Goal: Complete application form: Complete application form

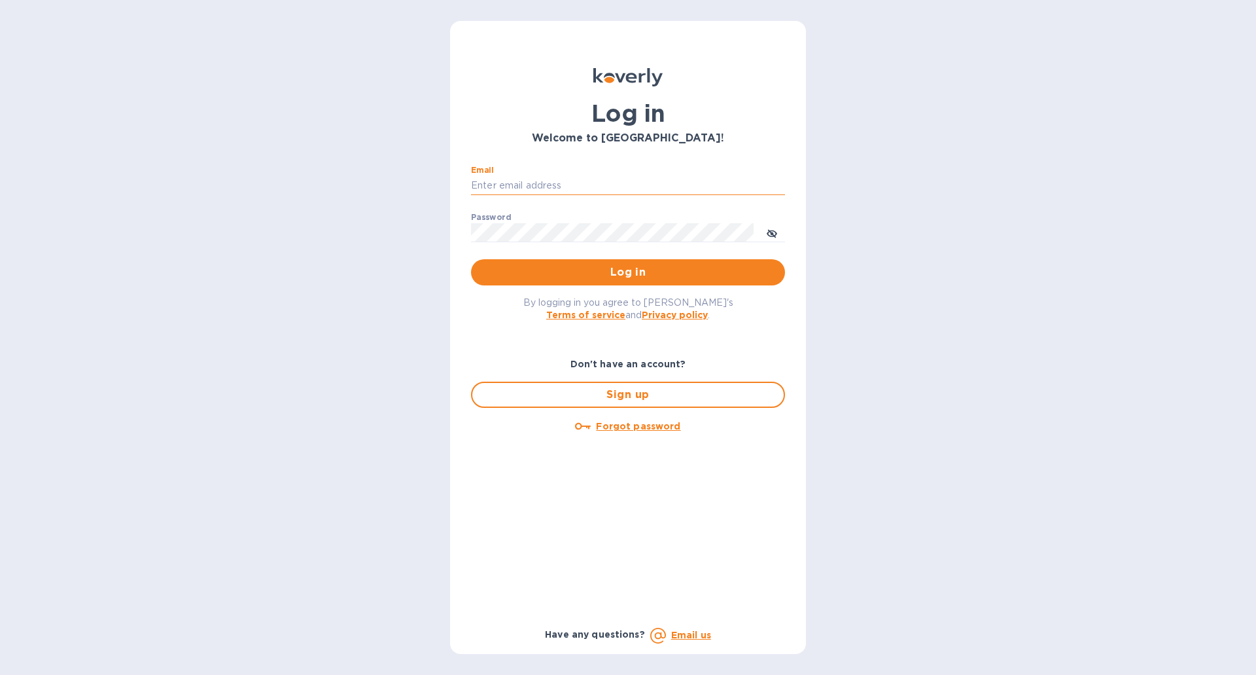
click at [578, 189] on input "Email" at bounding box center [628, 186] width 314 height 20
type input "[EMAIL_ADDRESS][DOMAIN_NAME]"
click at [471, 259] on button "Log in" at bounding box center [628, 272] width 314 height 26
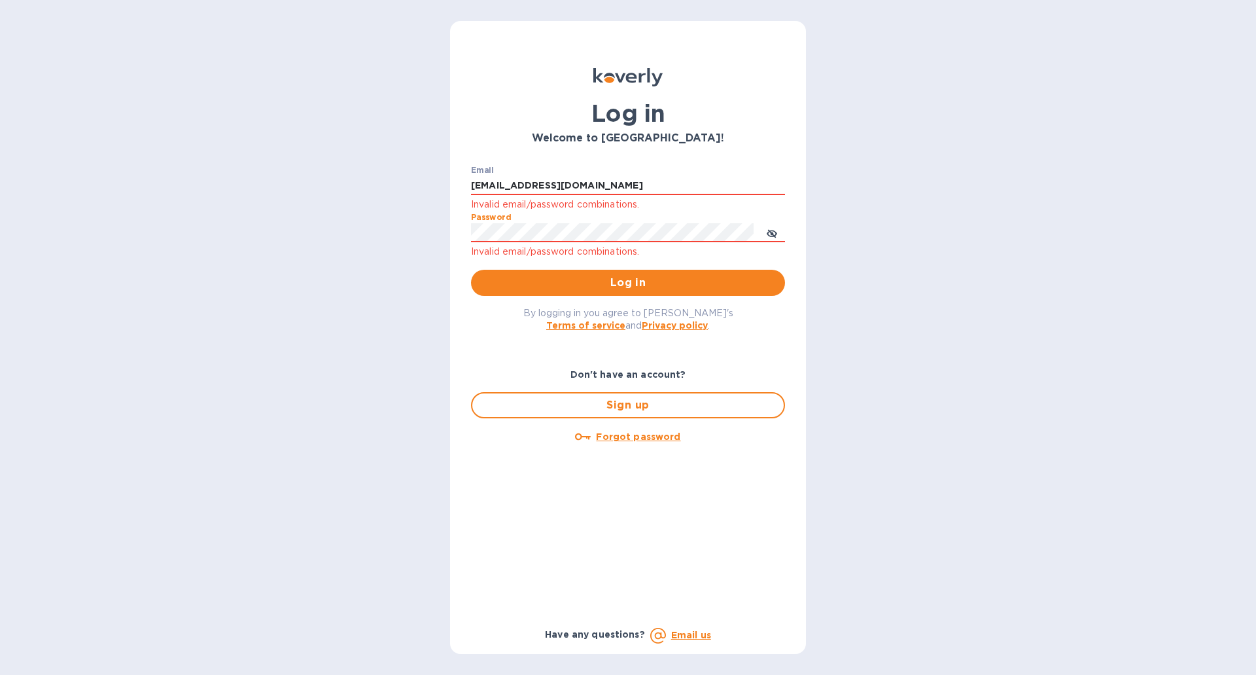
click at [471, 270] on button "Log in" at bounding box center [628, 283] width 314 height 26
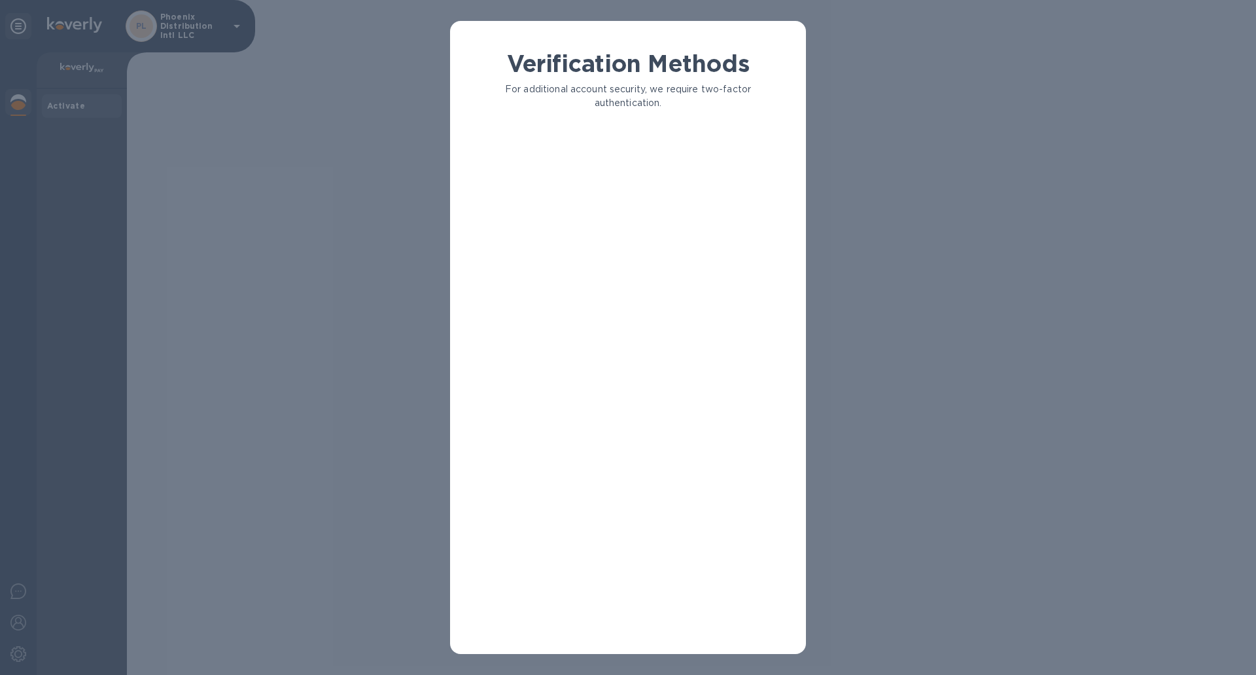
click at [683, 260] on div "Verification Methods For additional account security, we require two-factor aut…" at bounding box center [628, 347] width 335 height 594
click at [649, 62] on h1 "Verification Methods" at bounding box center [628, 63] width 314 height 27
click at [580, 166] on p "An authentication code will be texted to your phone." at bounding box center [644, 162] width 260 height 14
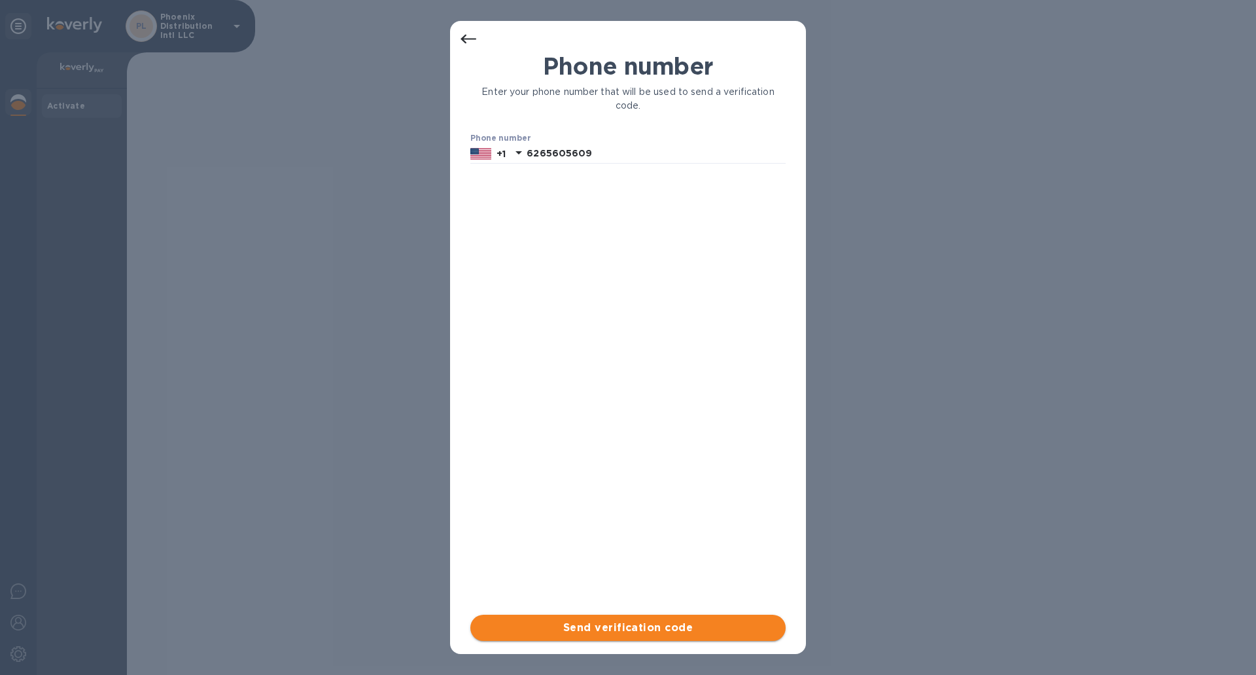
click at [644, 620] on span "Send verification code" at bounding box center [628, 628] width 294 height 16
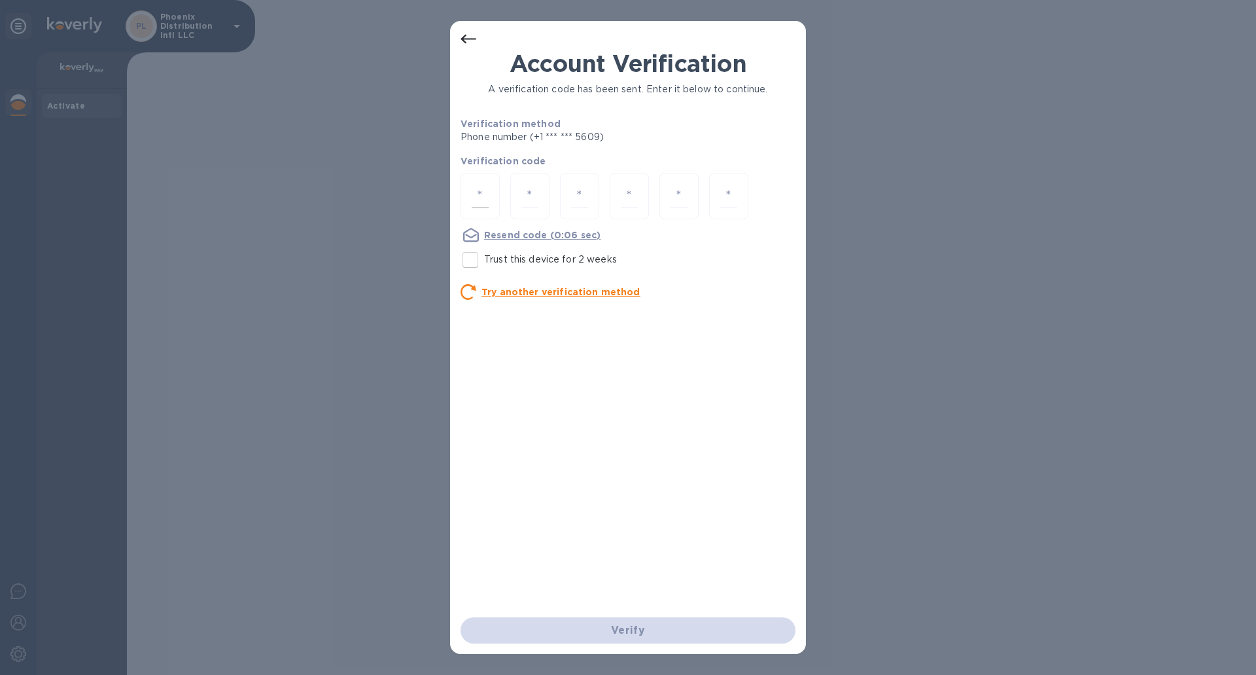
click at [478, 187] on input "number" at bounding box center [480, 196] width 17 height 24
click at [462, 262] on input "Trust this device for 2 weeks" at bounding box center [470, 259] width 27 height 27
checkbox input "true"
click at [477, 194] on input "number" at bounding box center [480, 196] width 17 height 24
type input "8"
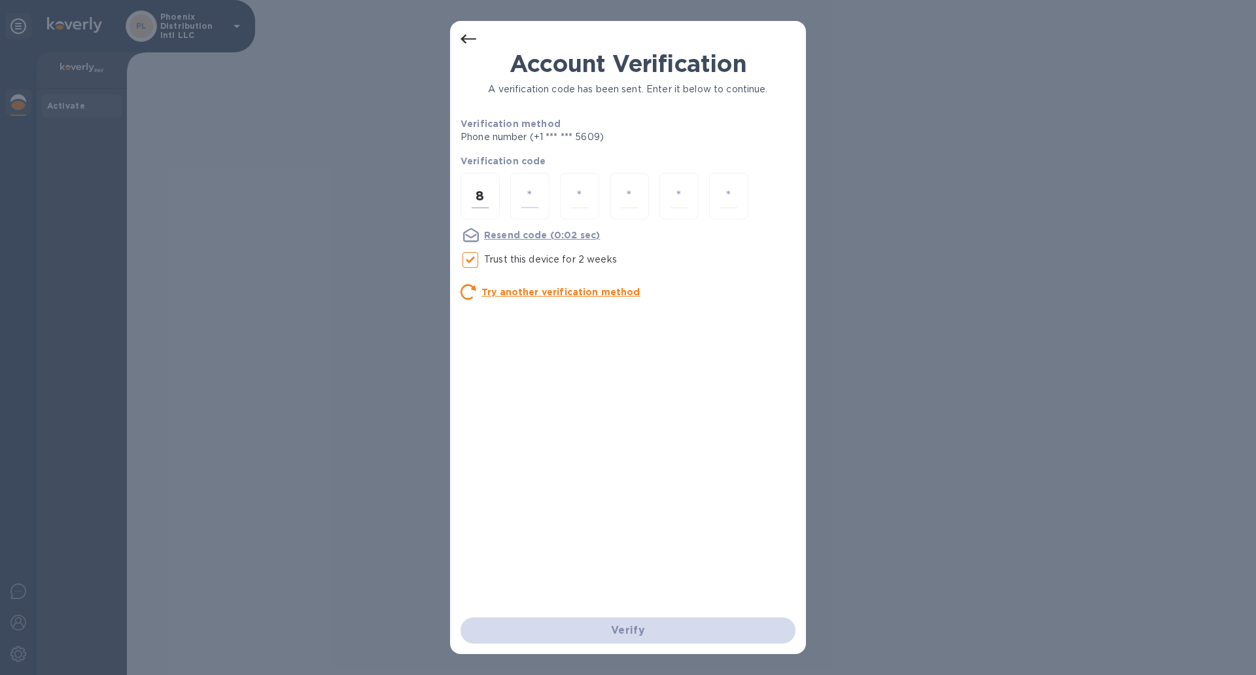
type input "2"
type input "9"
type input "8"
type input "2"
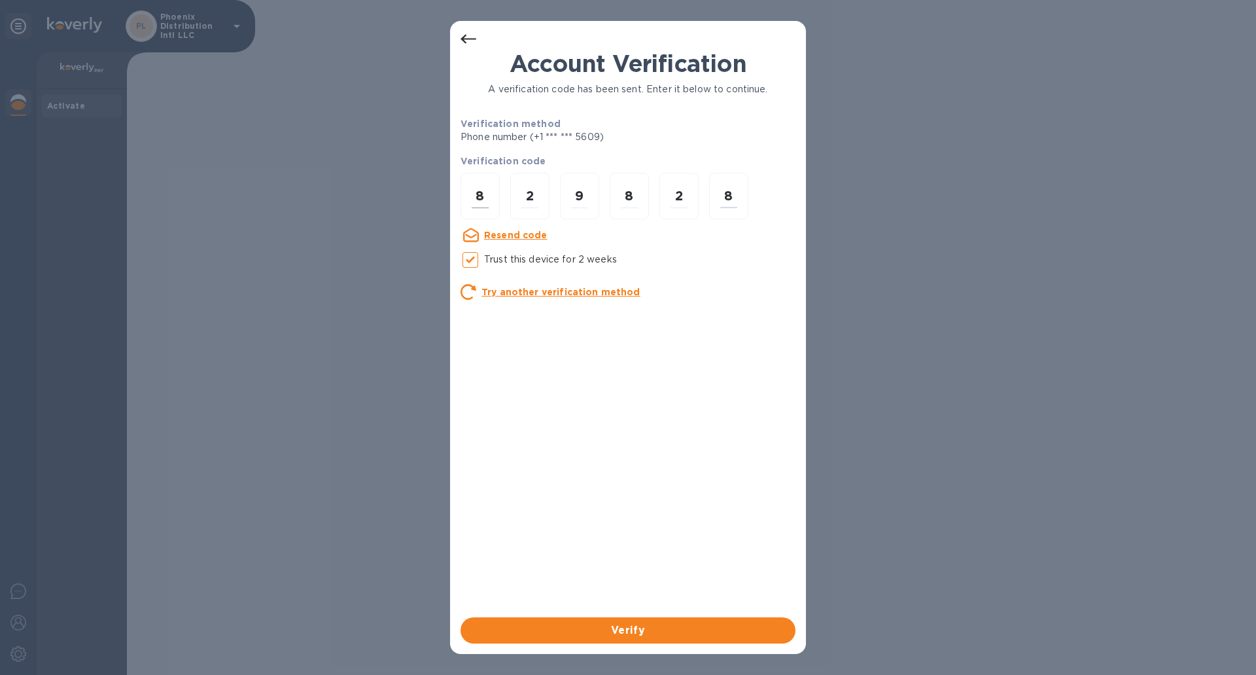
type input "8"
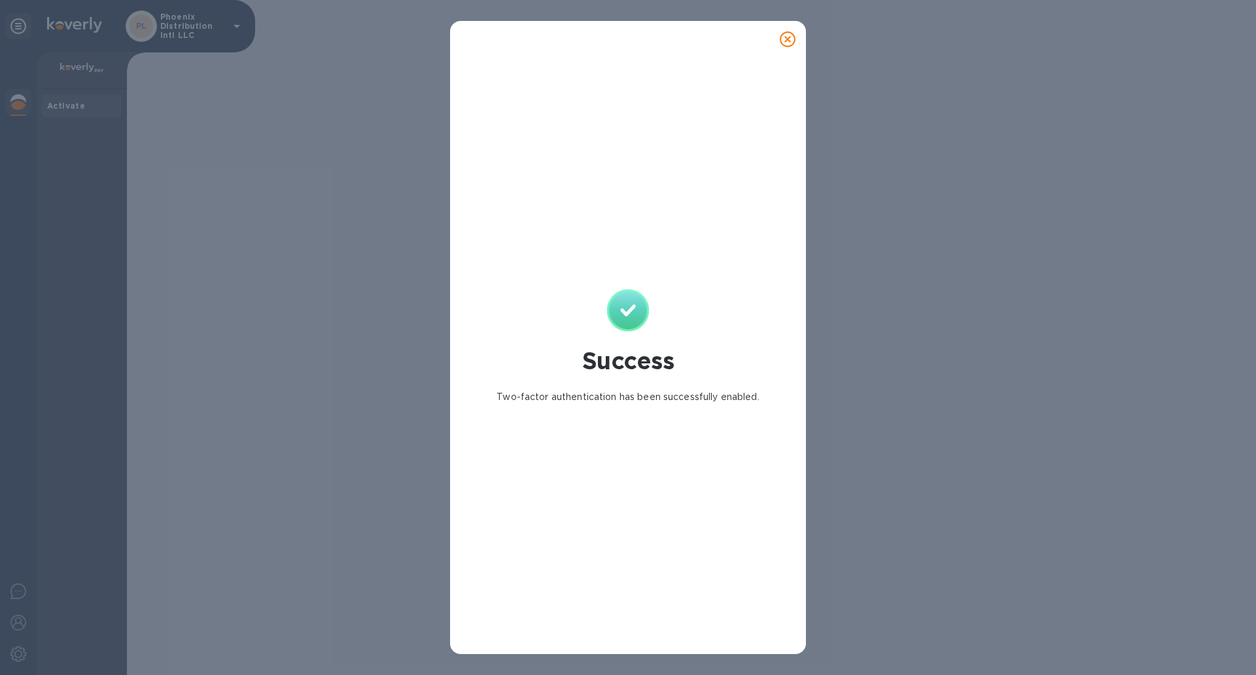
click at [789, 40] on icon at bounding box center [788, 39] width 16 height 16
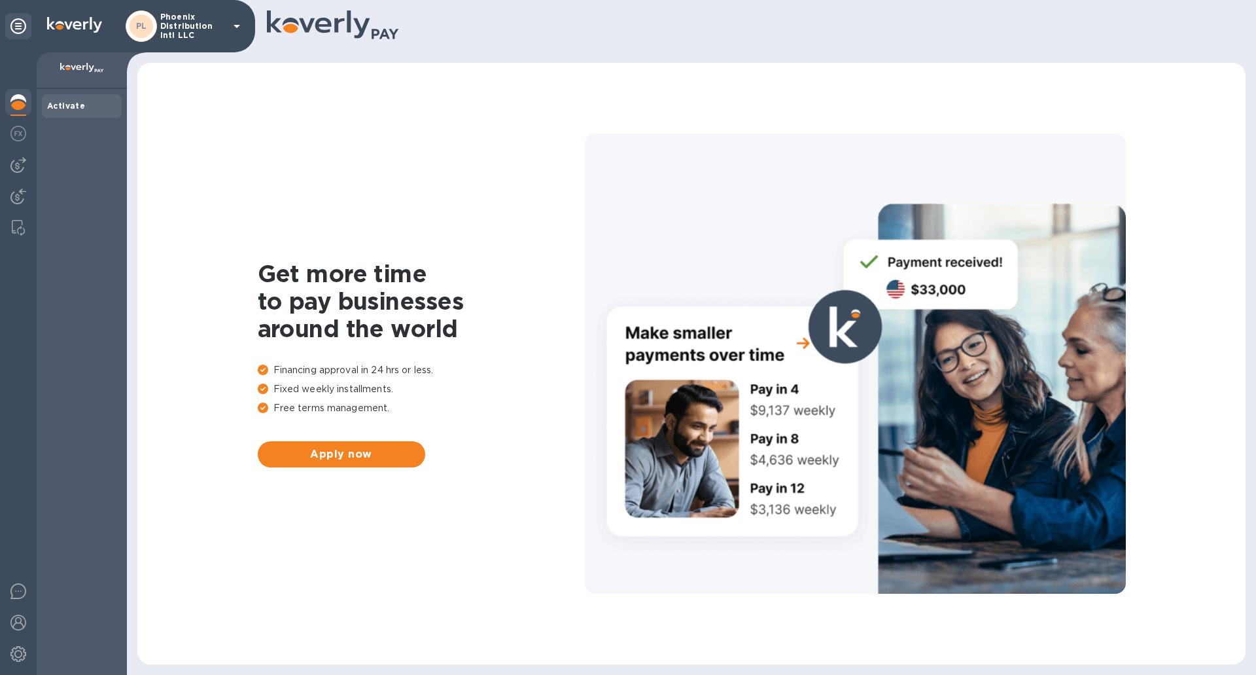
click at [63, 109] on b "Activate" at bounding box center [66, 106] width 38 height 10
click at [341, 448] on span "Apply now" at bounding box center [341, 454] width 147 height 16
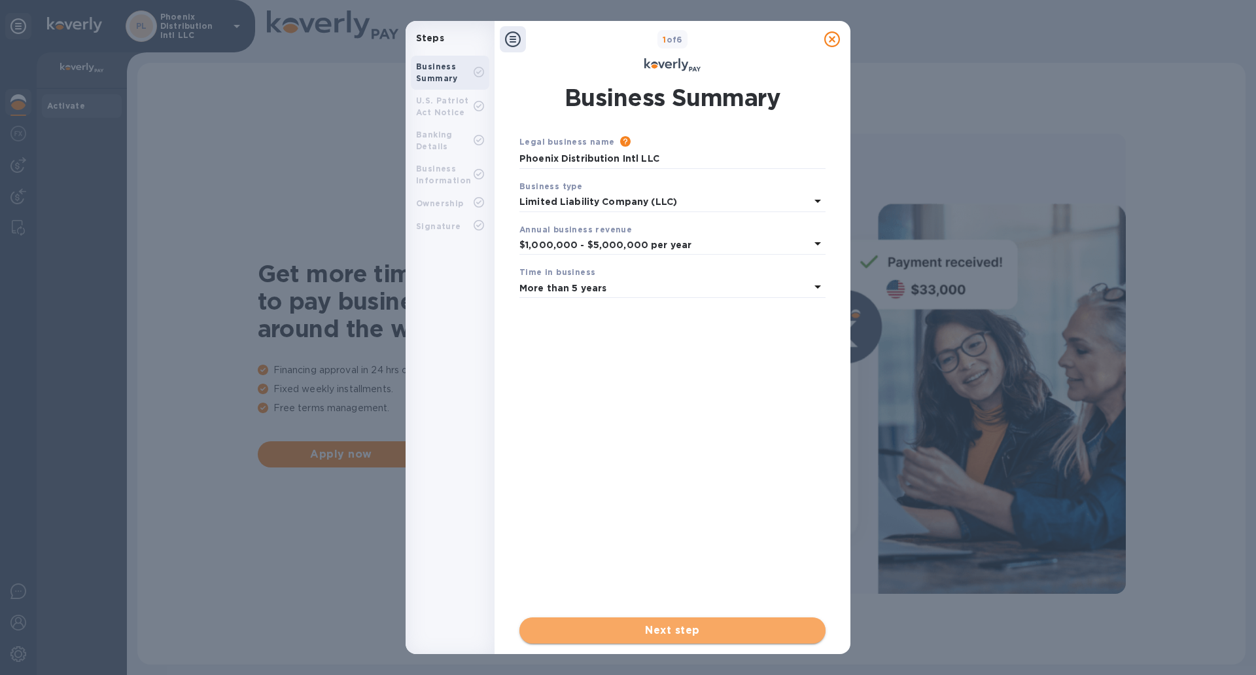
click at [594, 628] on span "Next step" at bounding box center [672, 630] width 285 height 16
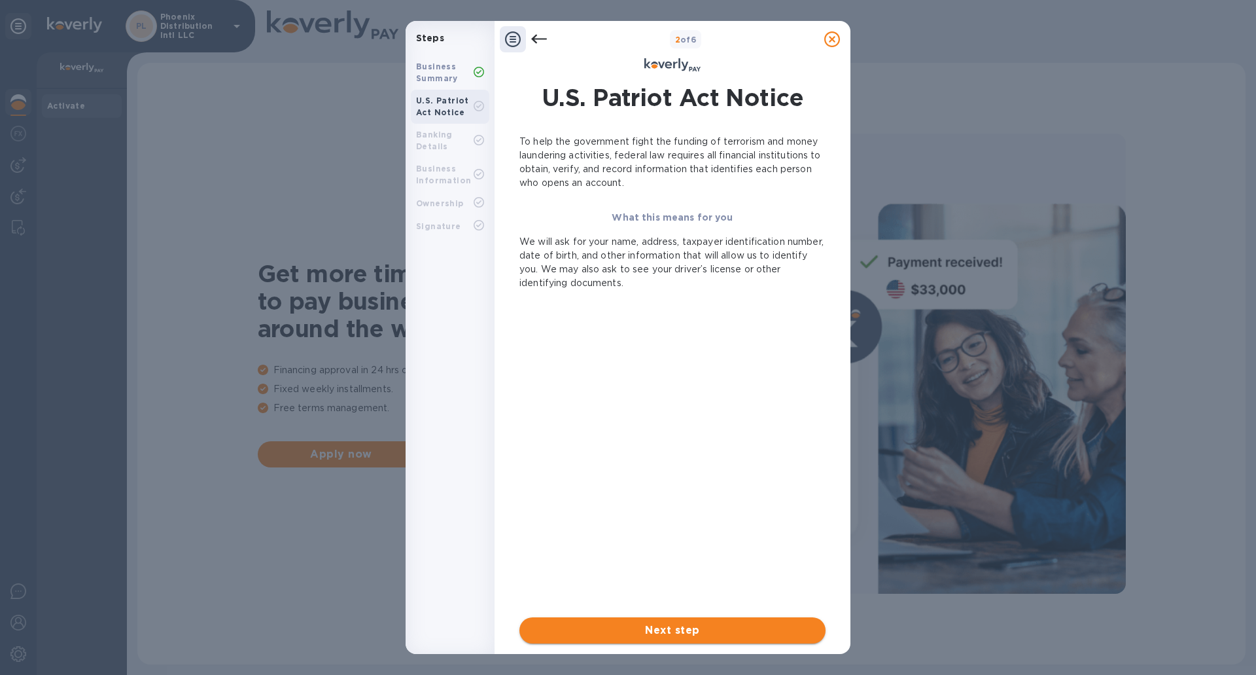
click at [602, 637] on span "Next step" at bounding box center [672, 630] width 285 height 16
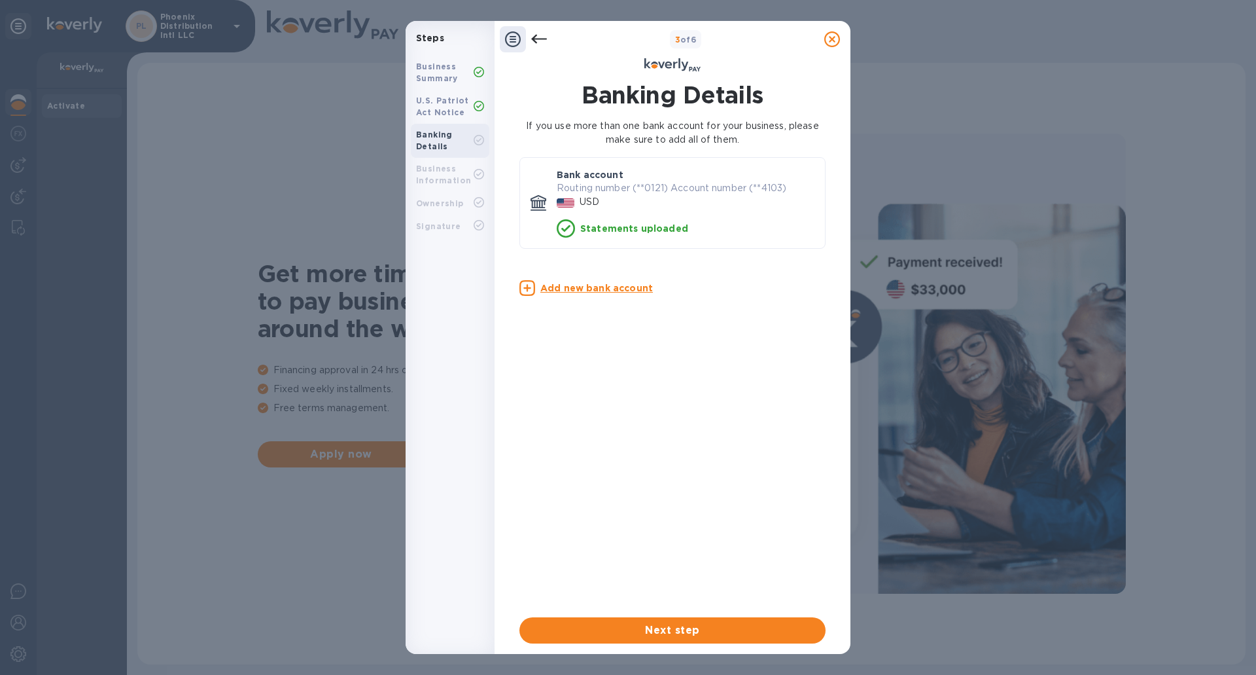
click at [582, 188] on p "Routing number (**0121) Account number (**4103)" at bounding box center [686, 188] width 258 height 14
click at [584, 226] on p "Statements uploaded" at bounding box center [634, 228] width 108 height 13
click at [454, 172] on div "Business Information" at bounding box center [445, 175] width 58 height 24
click at [626, 623] on span "Next step" at bounding box center [672, 630] width 285 height 16
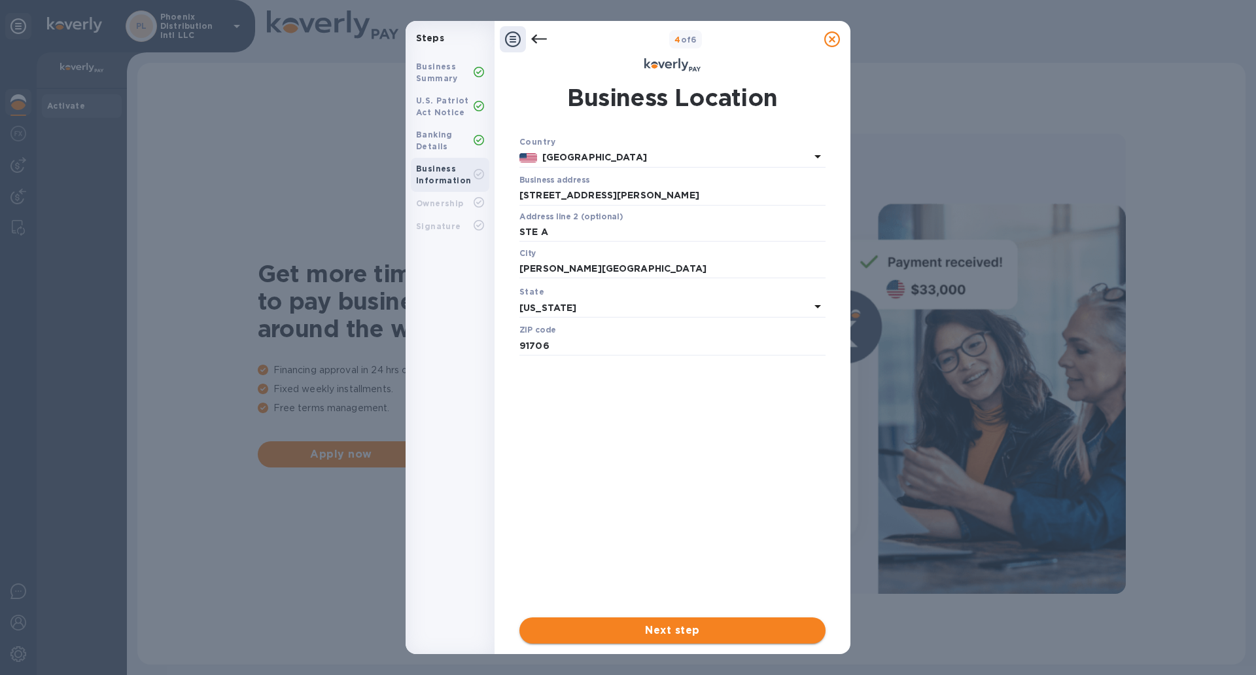
click at [627, 622] on span "Next step" at bounding box center [672, 630] width 285 height 16
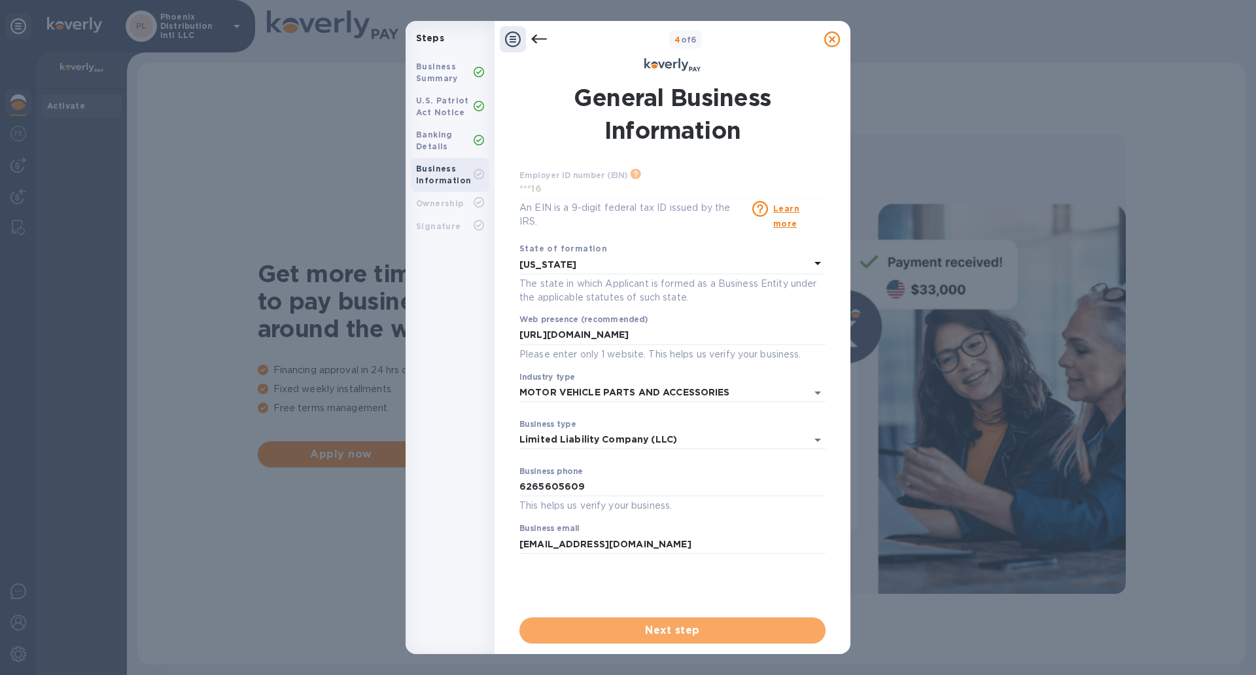
click at [627, 622] on span "Next step" at bounding box center [672, 630] width 285 height 16
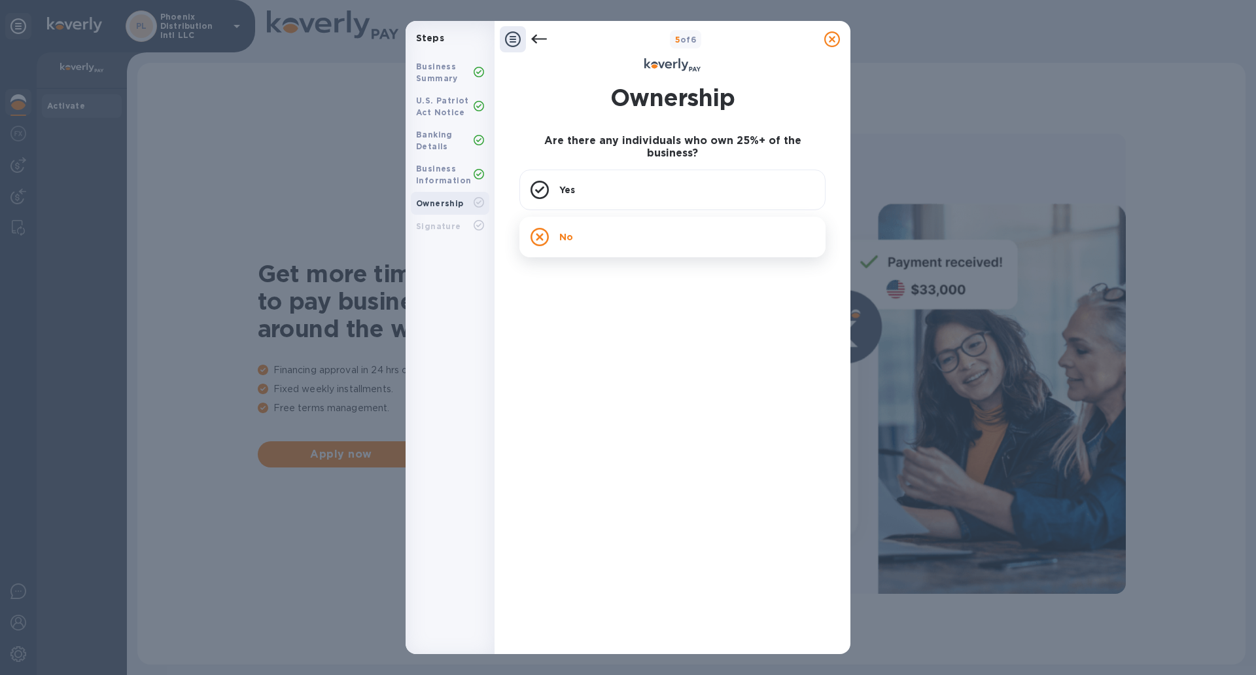
click at [626, 224] on div "No" at bounding box center [673, 237] width 306 height 41
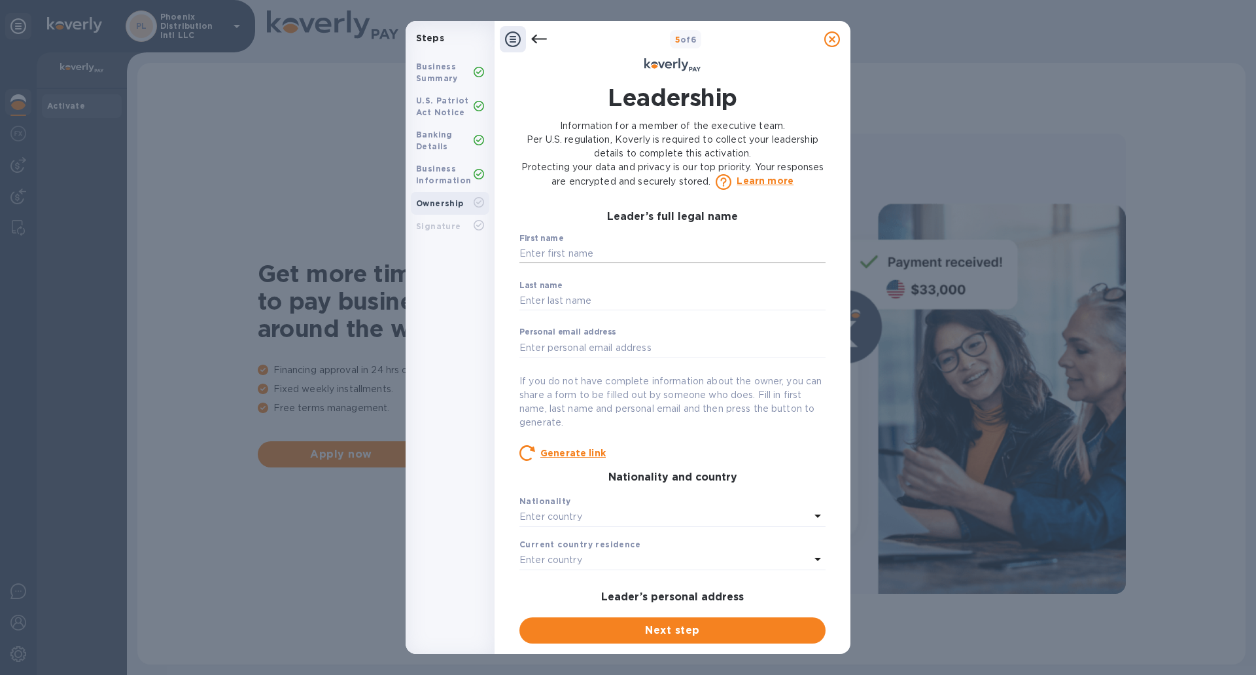
click at [596, 244] on input "text" at bounding box center [673, 254] width 306 height 20
type input "Tommy"
type input "Than"
type input "2200 Merced Ave"
type input "South El Monte"
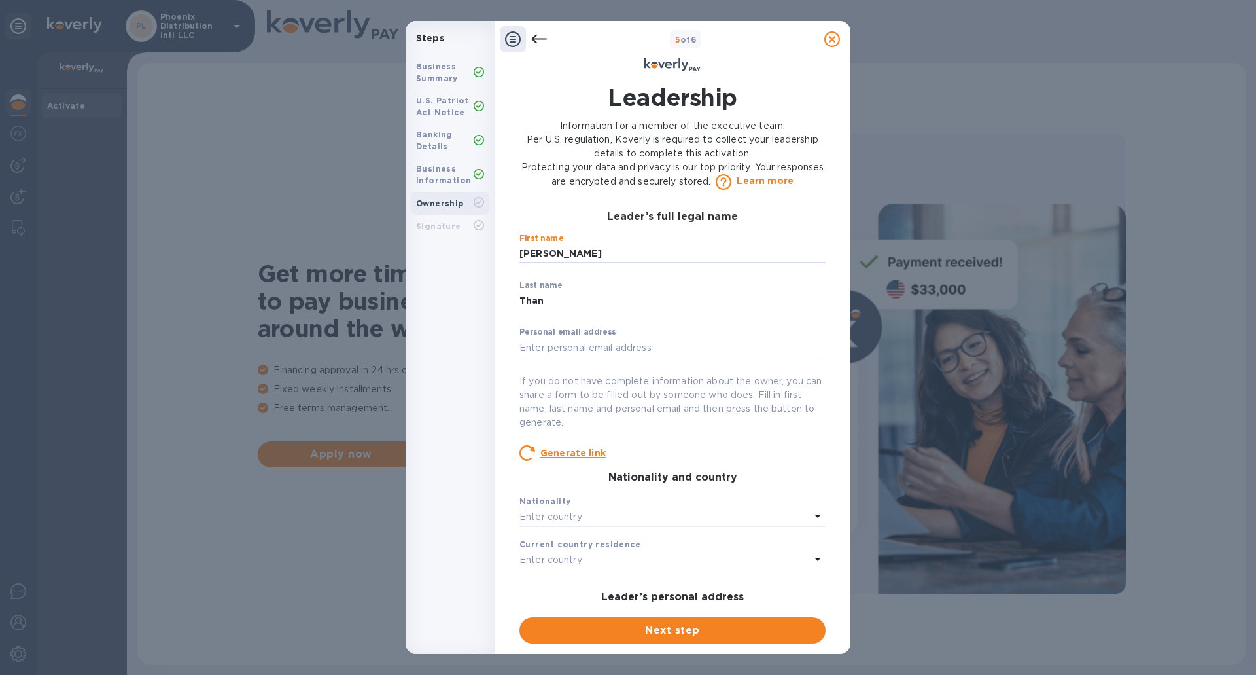
type input "United States"
type input "91733"
click at [616, 350] on input "text" at bounding box center [673, 348] width 306 height 20
type input "[EMAIL_ADDRESS][DOMAIN_NAME]"
type input "Building A"
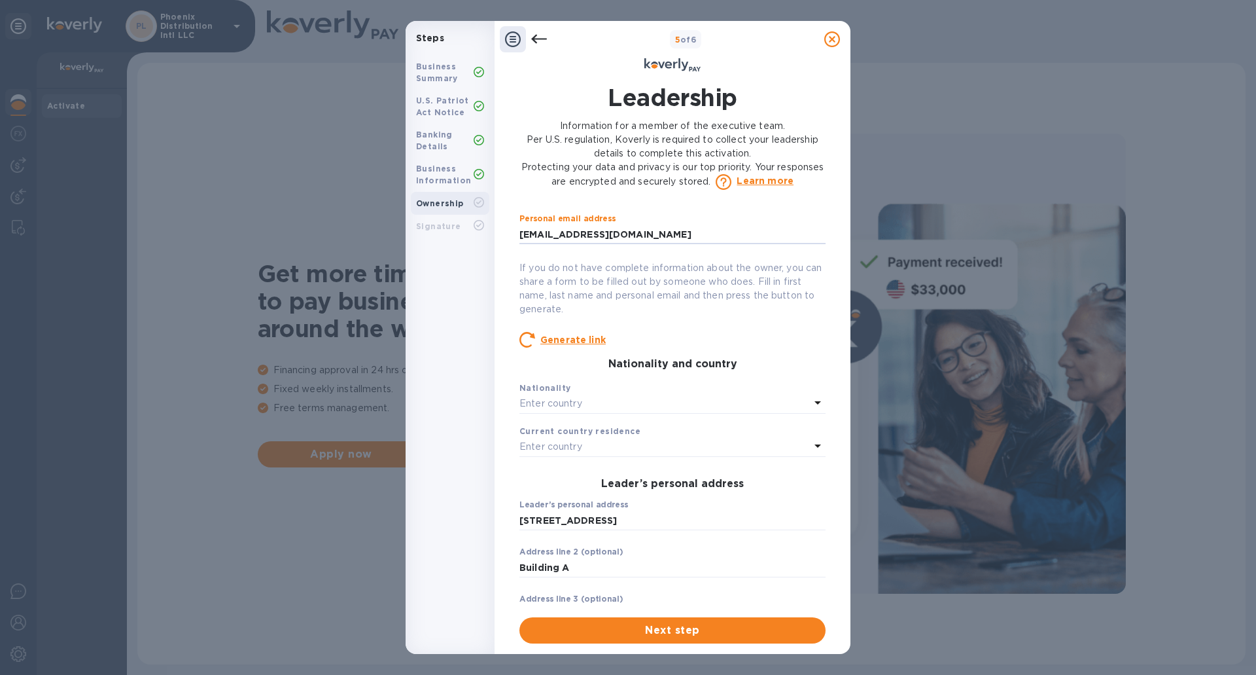
scroll to position [131, 0]
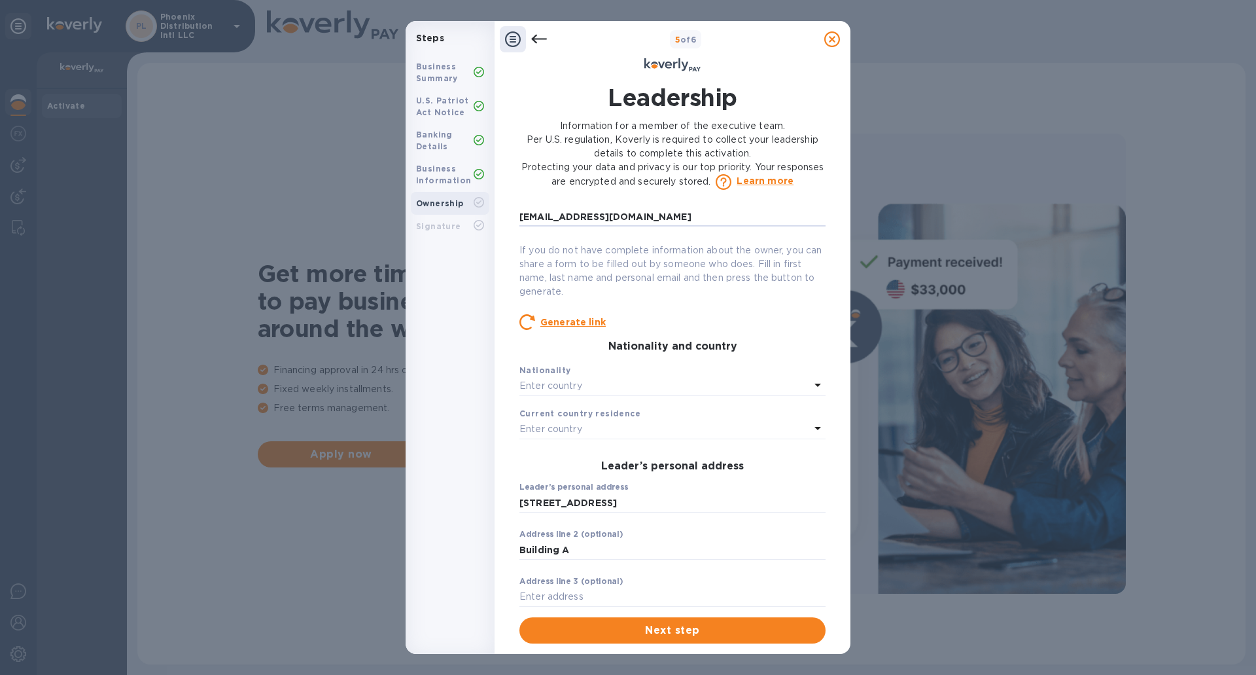
click at [612, 393] on div "Enter country" at bounding box center [665, 386] width 291 height 18
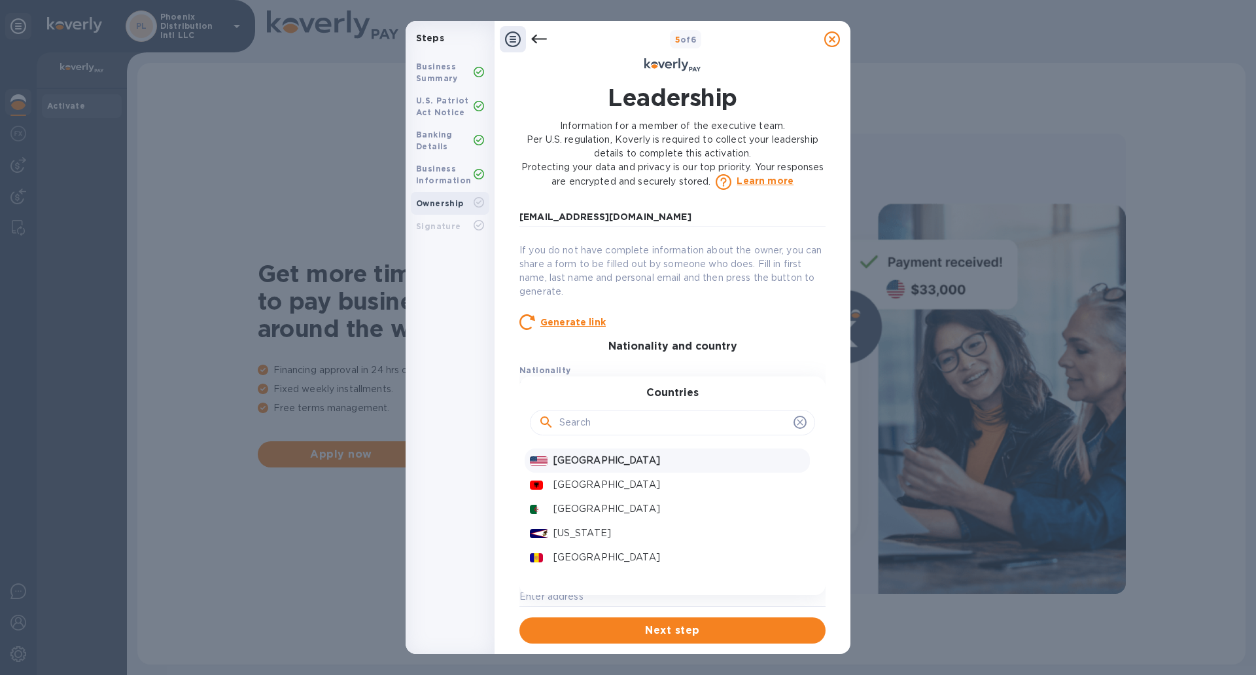
click at [596, 465] on p "United States" at bounding box center [679, 461] width 251 height 14
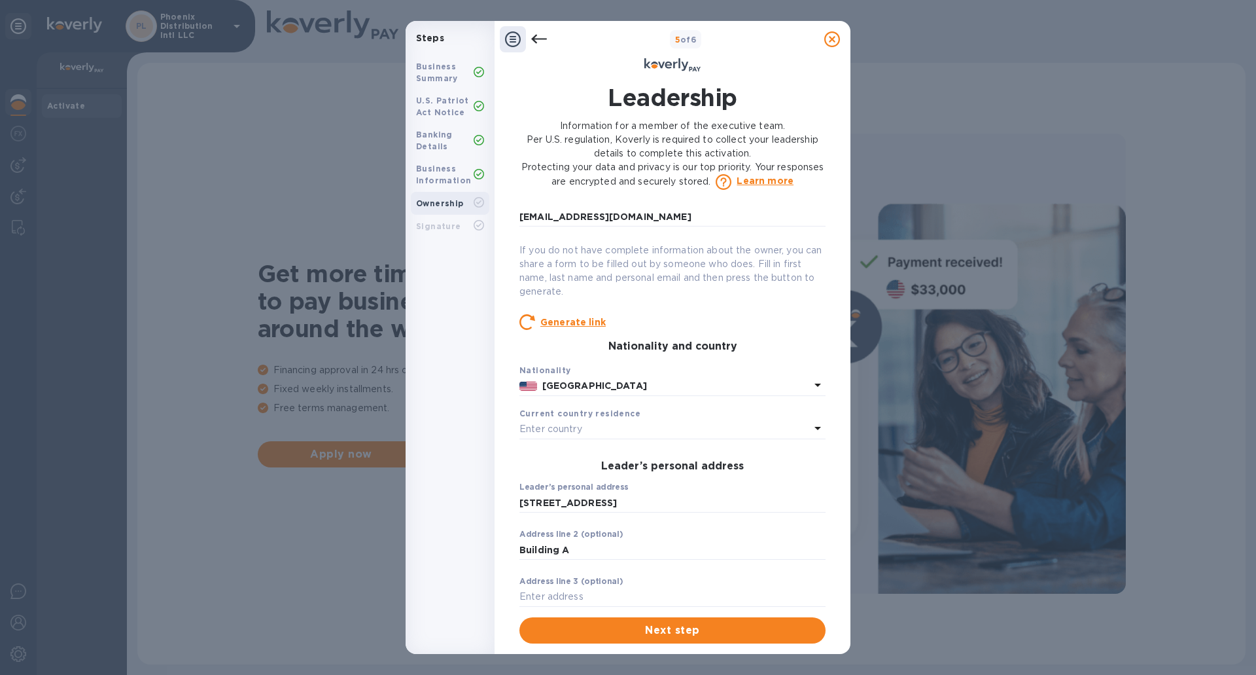
click at [592, 430] on div "Enter country" at bounding box center [665, 429] width 291 height 18
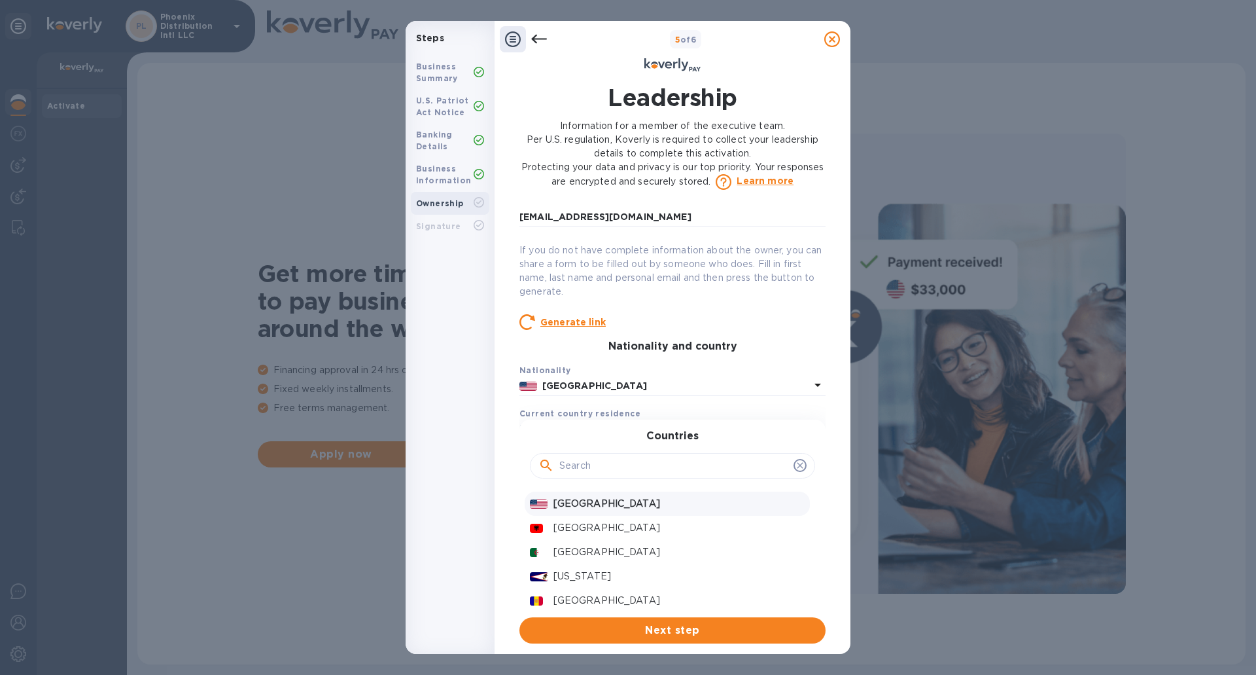
click at [588, 505] on p "United States" at bounding box center [679, 504] width 251 height 14
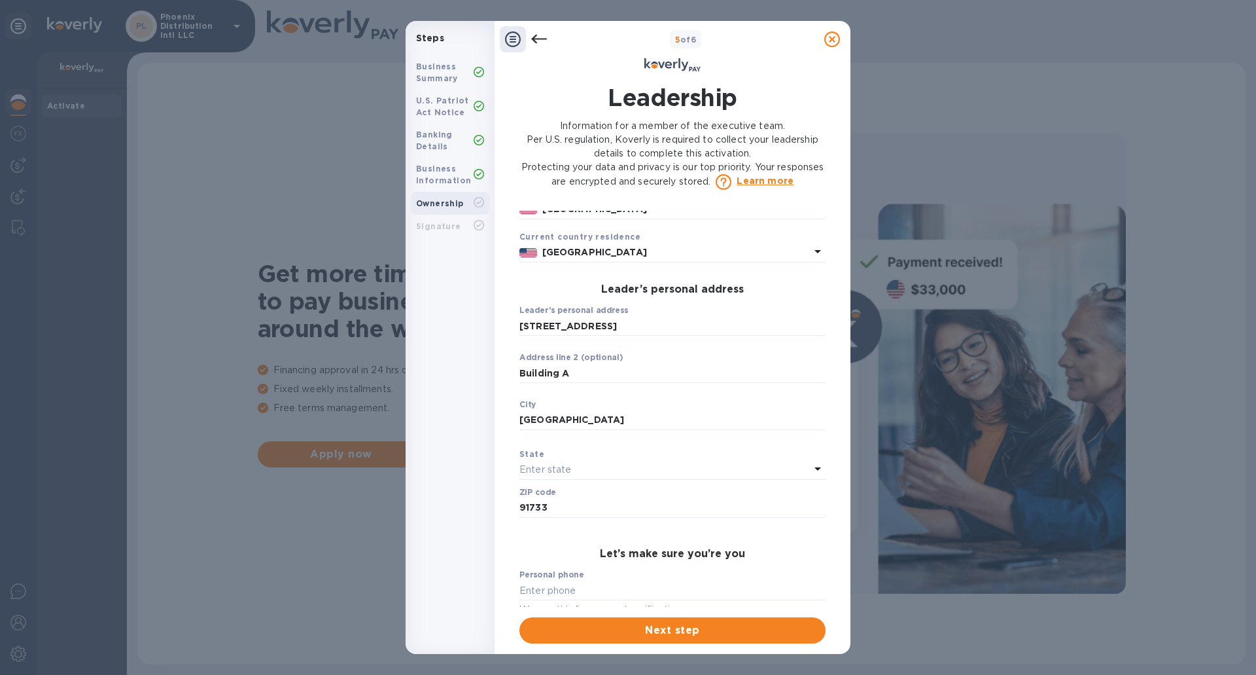
scroll to position [327, 0]
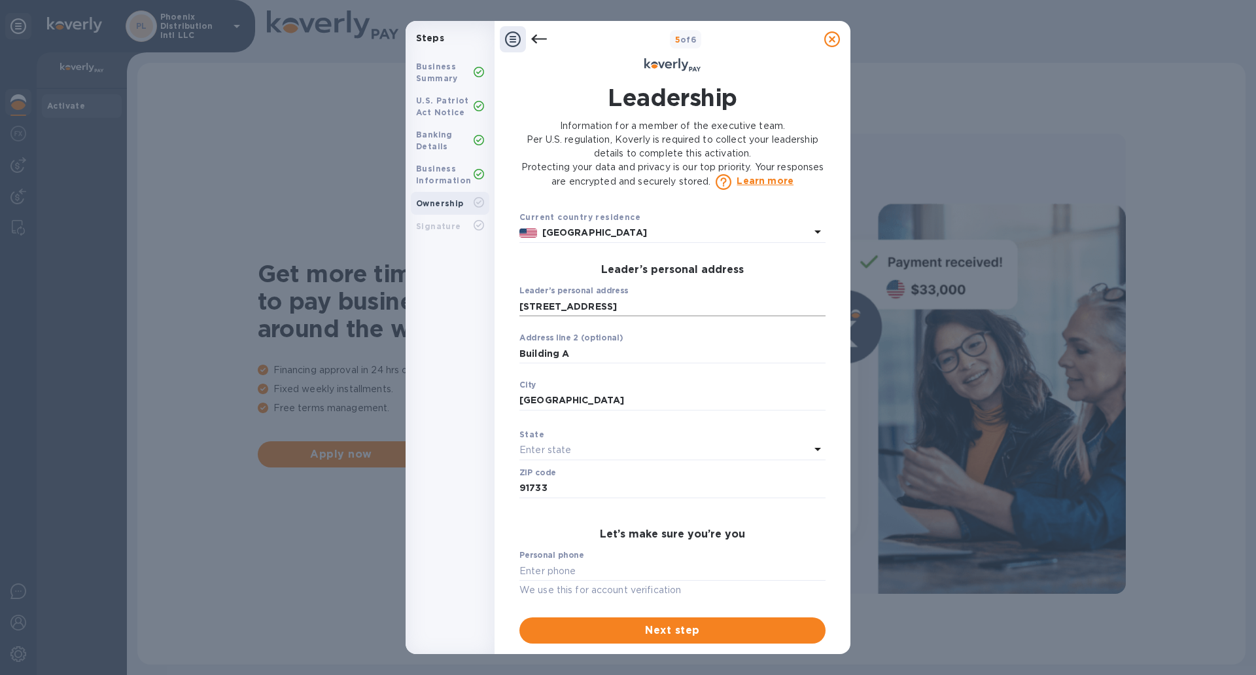
click at [614, 306] on input "2200 Merced Ave" at bounding box center [673, 306] width 306 height 20
type input "11152 Magnolia St"
type input "Garden Grove"
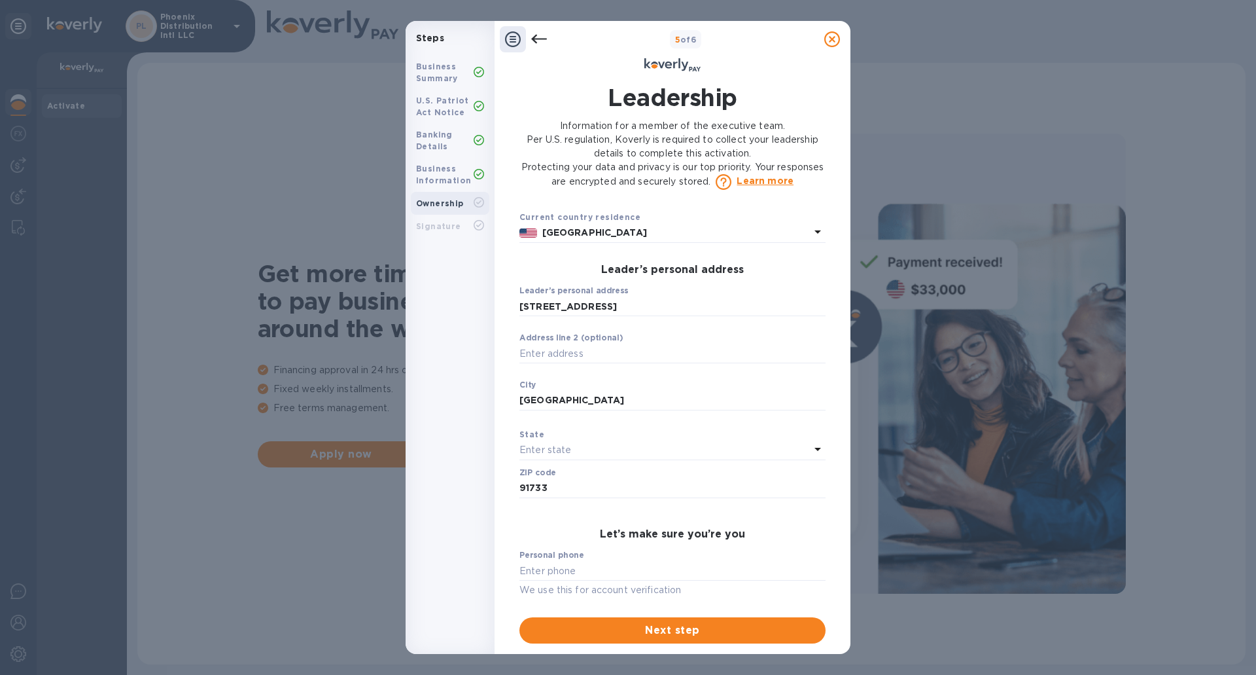
click at [579, 450] on div "Enter state" at bounding box center [665, 450] width 291 height 18
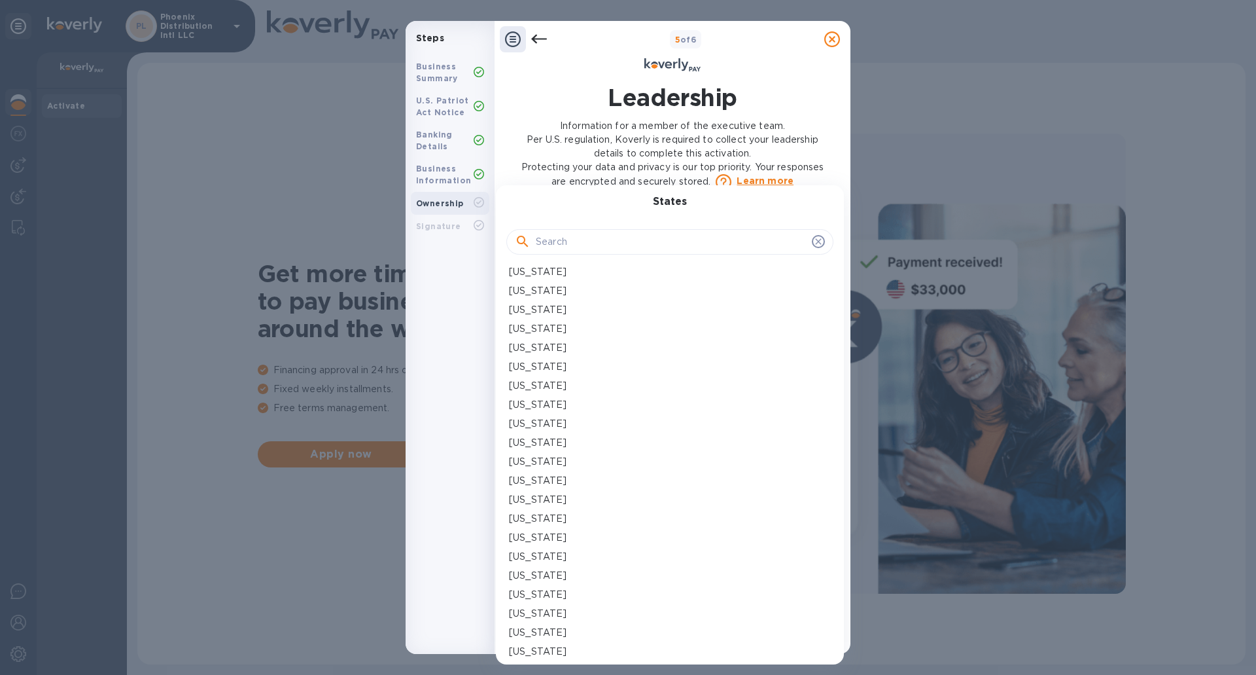
click at [533, 367] on p "California" at bounding box center [538, 367] width 58 height 14
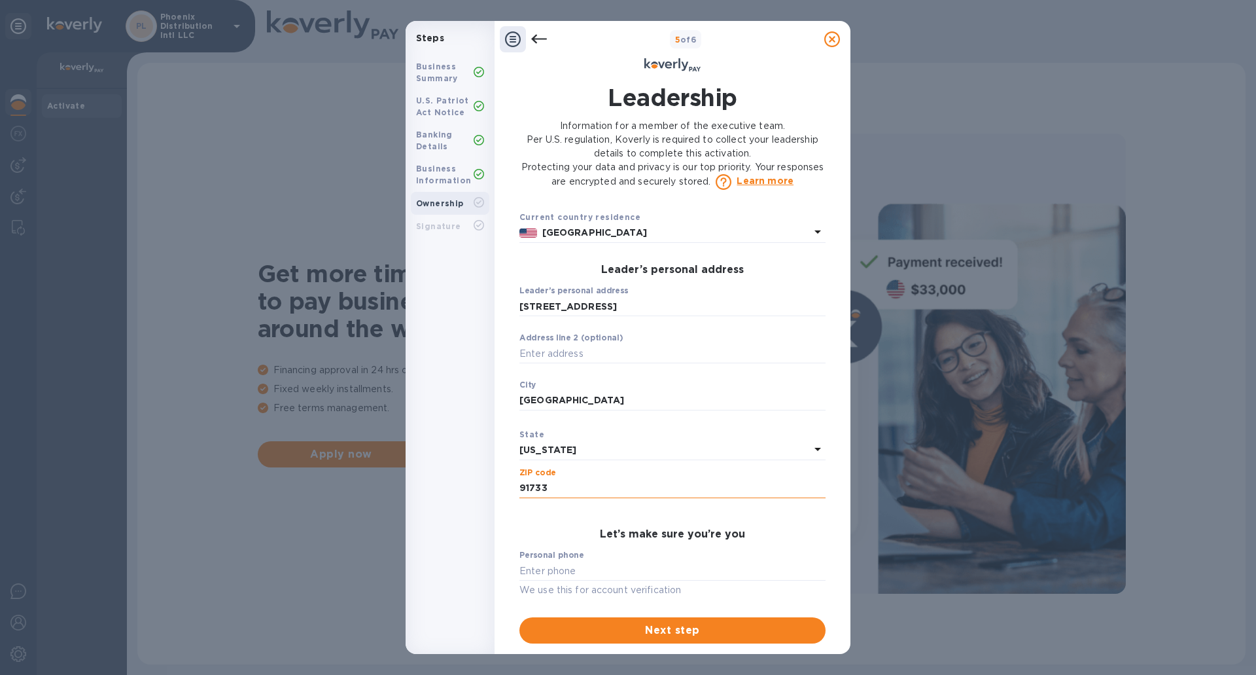
click at [569, 497] on input "91733" at bounding box center [673, 488] width 306 height 20
type input "92841"
click at [546, 509] on p "​" at bounding box center [673, 507] width 306 height 15
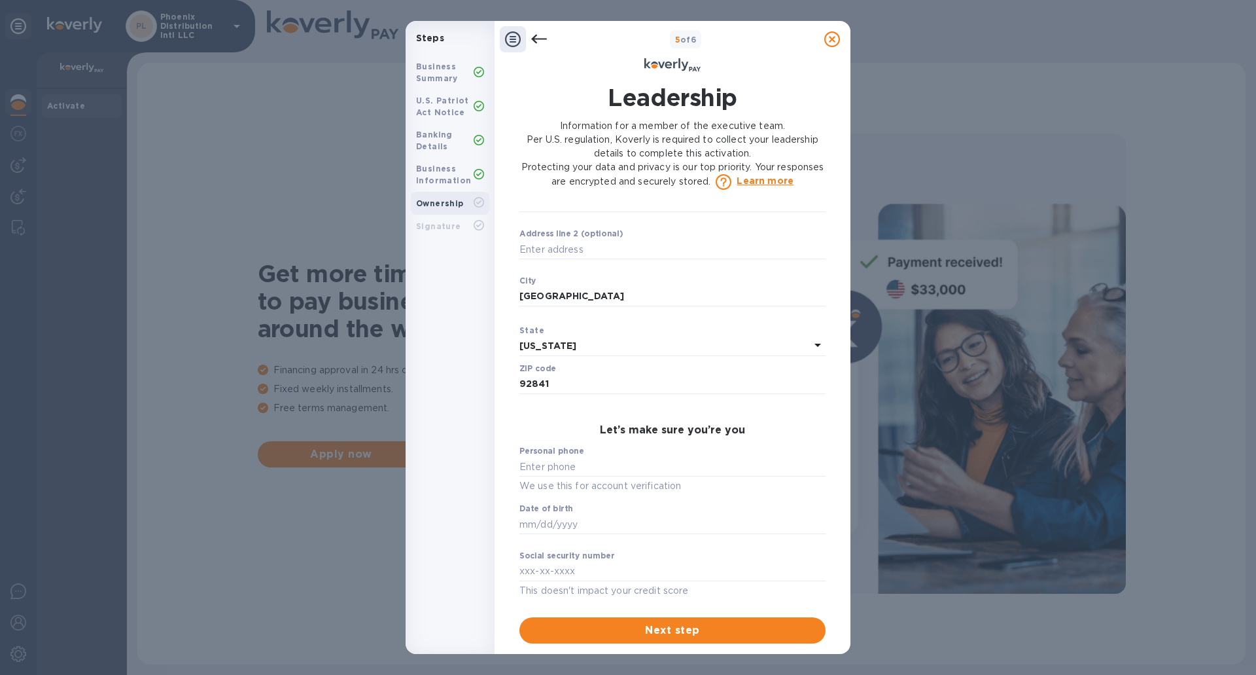
scroll to position [433, 0]
click at [553, 464] on input "text" at bounding box center [673, 465] width 306 height 20
type input "***09"
click at [567, 531] on input "text" at bounding box center [673, 522] width 306 height 20
type input "***02"
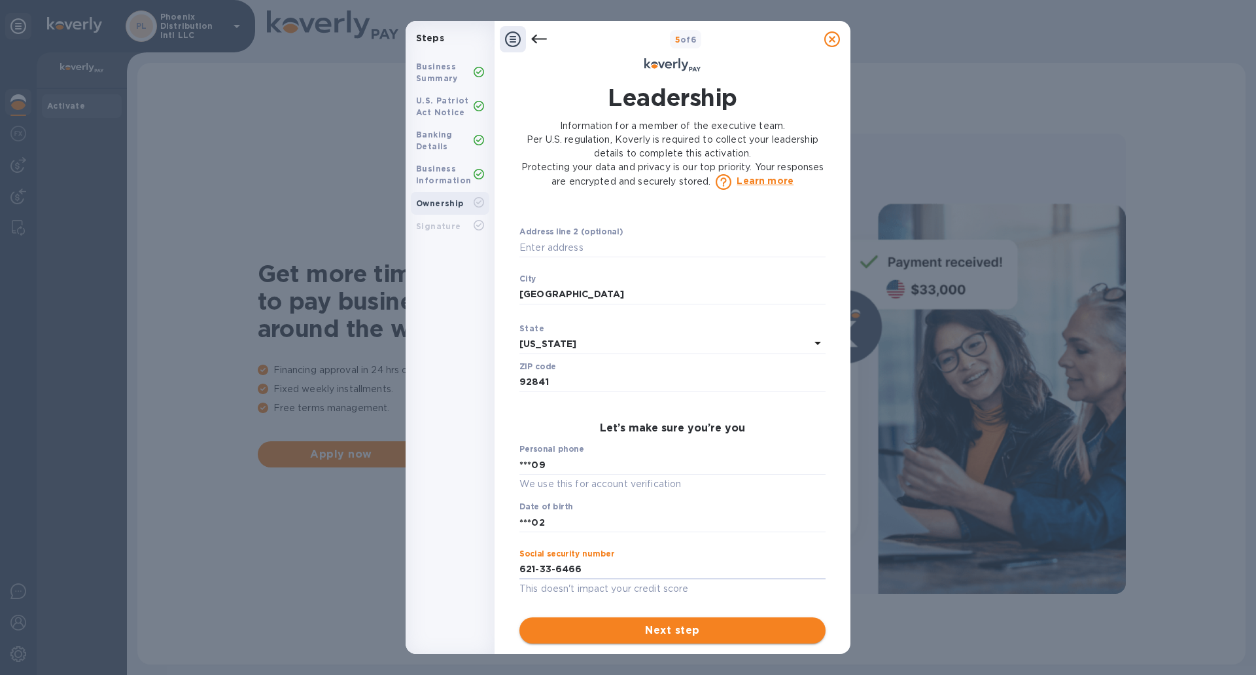
type input "***66"
click at [582, 624] on span "Next step" at bounding box center [672, 630] width 285 height 16
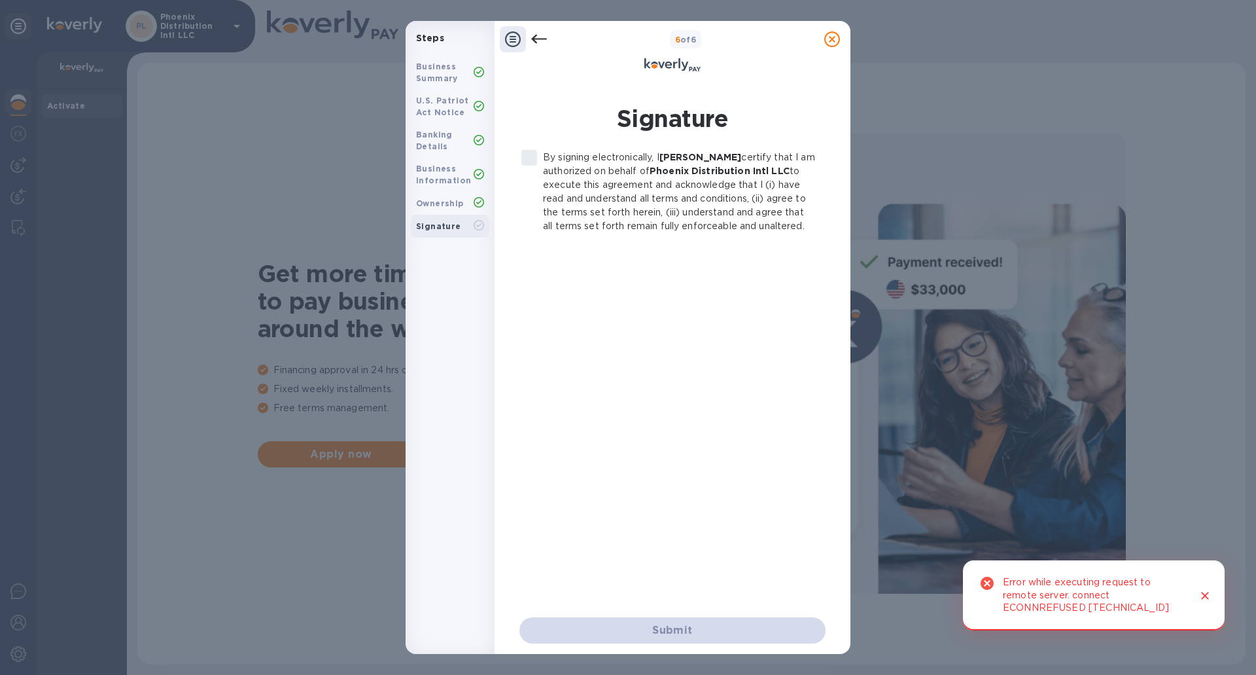
click at [530, 156] on label "By signing electronically, I Tommy Than certify that I am authorized on behalf …" at bounding box center [666, 192] width 300 height 82
click at [609, 165] on p "By signing electronically, I Tommy Than certify that I am authorized on behalf …" at bounding box center [679, 192] width 272 height 82
click at [531, 159] on label "By signing electronically, I Tommy Than certify that I am authorized on behalf …" at bounding box center [666, 192] width 300 height 82
click at [1203, 597] on icon "Close" at bounding box center [1205, 596] width 8 height 8
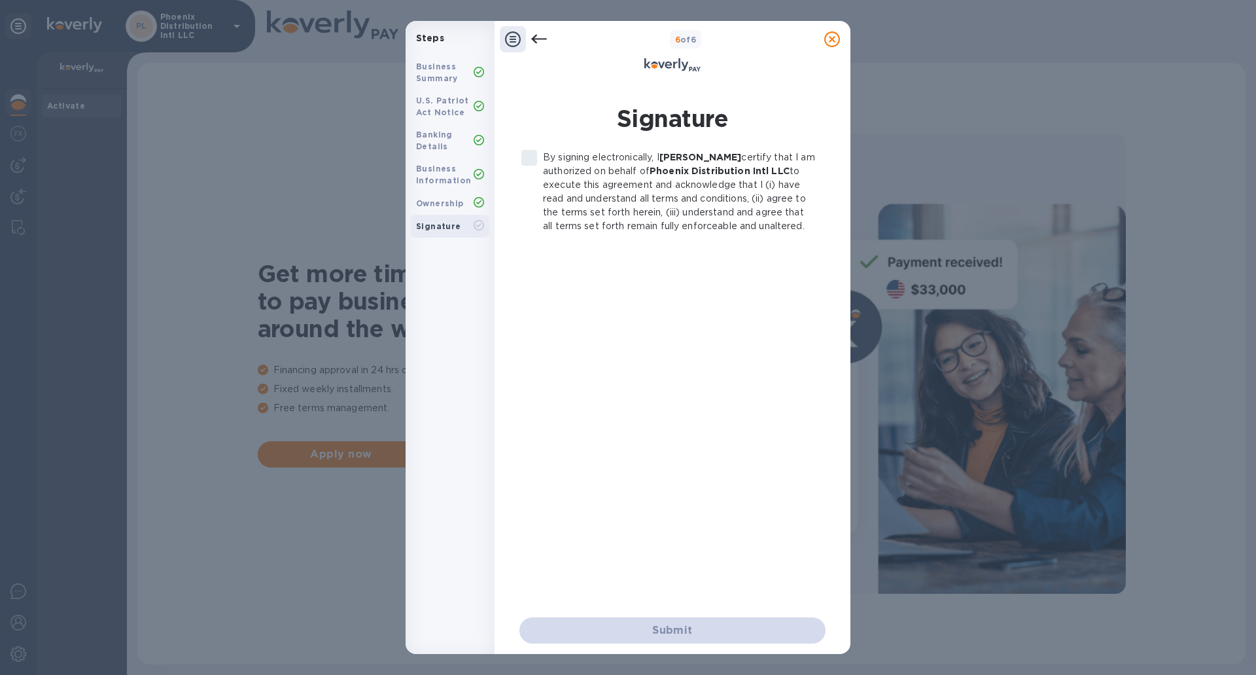
click at [588, 253] on div "By signing electronically, I Tommy Than certify that I am authorized on behalf …" at bounding box center [673, 374] width 306 height 446
click at [573, 173] on p "By signing electronically, I Tommy Than certify that I am authorized on behalf …" at bounding box center [679, 192] width 272 height 82
click at [524, 158] on label "By signing electronically, I Tommy Than certify that I am authorized on behalf …" at bounding box center [666, 192] width 300 height 82
click at [457, 202] on b "Ownership" at bounding box center [440, 203] width 48 height 10
drag, startPoint x: 639, startPoint y: 625, endPoint x: 760, endPoint y: 260, distance: 384.7
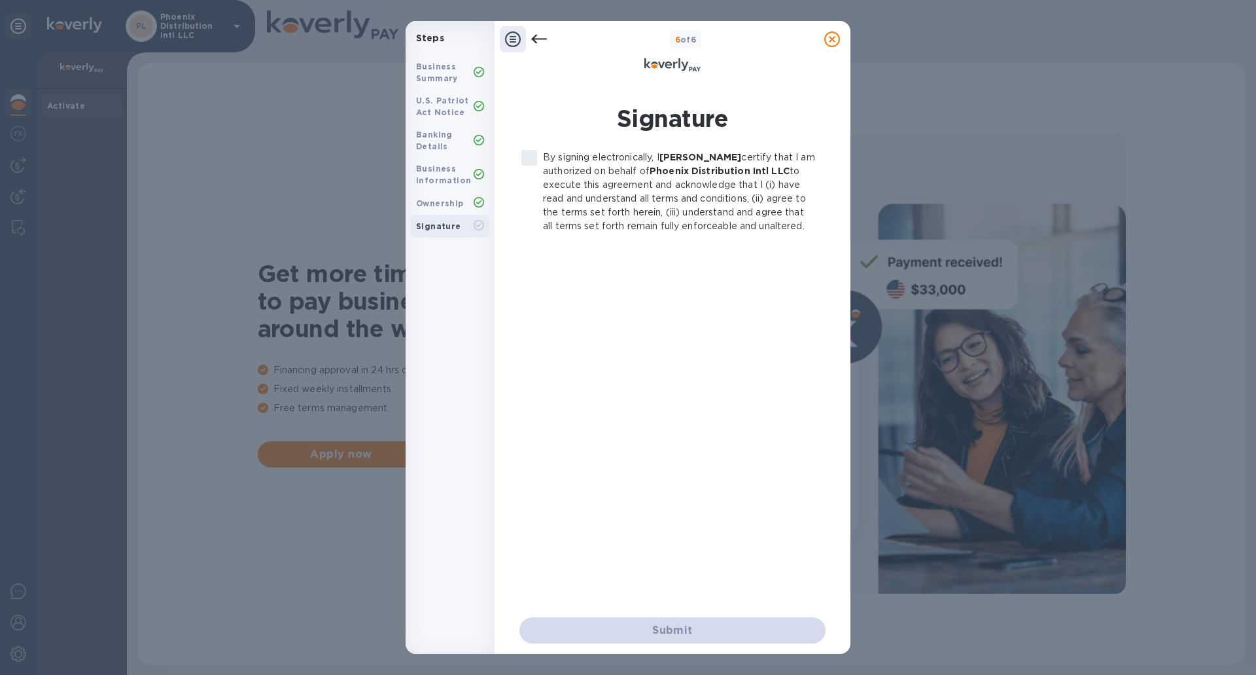
click at [639, 626] on div "Submit" at bounding box center [673, 630] width 306 height 26
click at [535, 41] on icon at bounding box center [539, 39] width 16 height 9
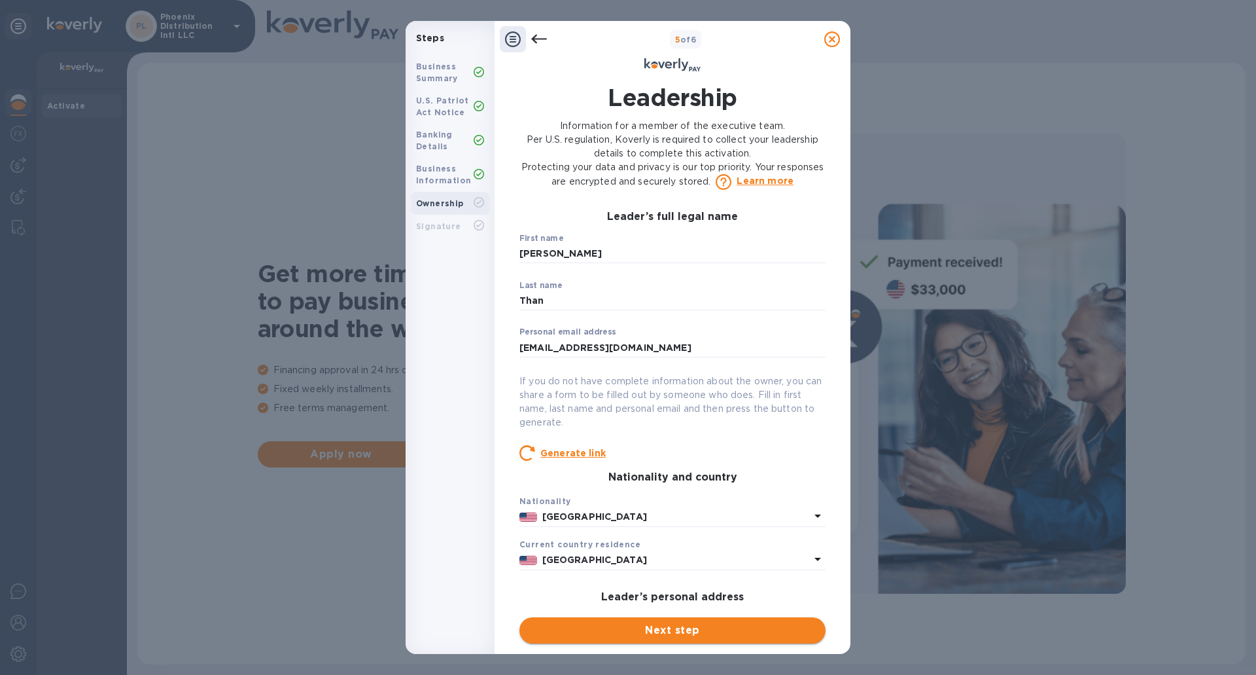
click at [639, 630] on span "Next step" at bounding box center [672, 630] width 285 height 16
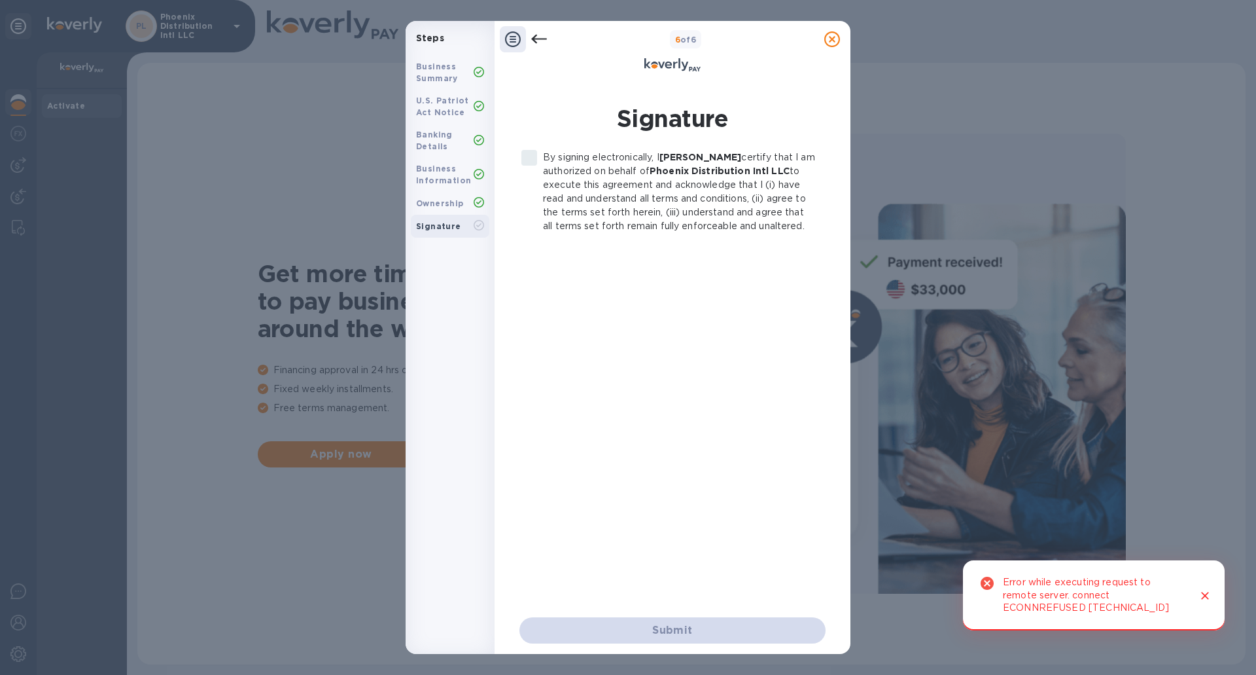
click at [524, 156] on label "By signing electronically, I Tommy Than certify that I am authorized on behalf …" at bounding box center [666, 192] width 300 height 82
click at [1211, 592] on icon "Close" at bounding box center [1205, 595] width 13 height 13
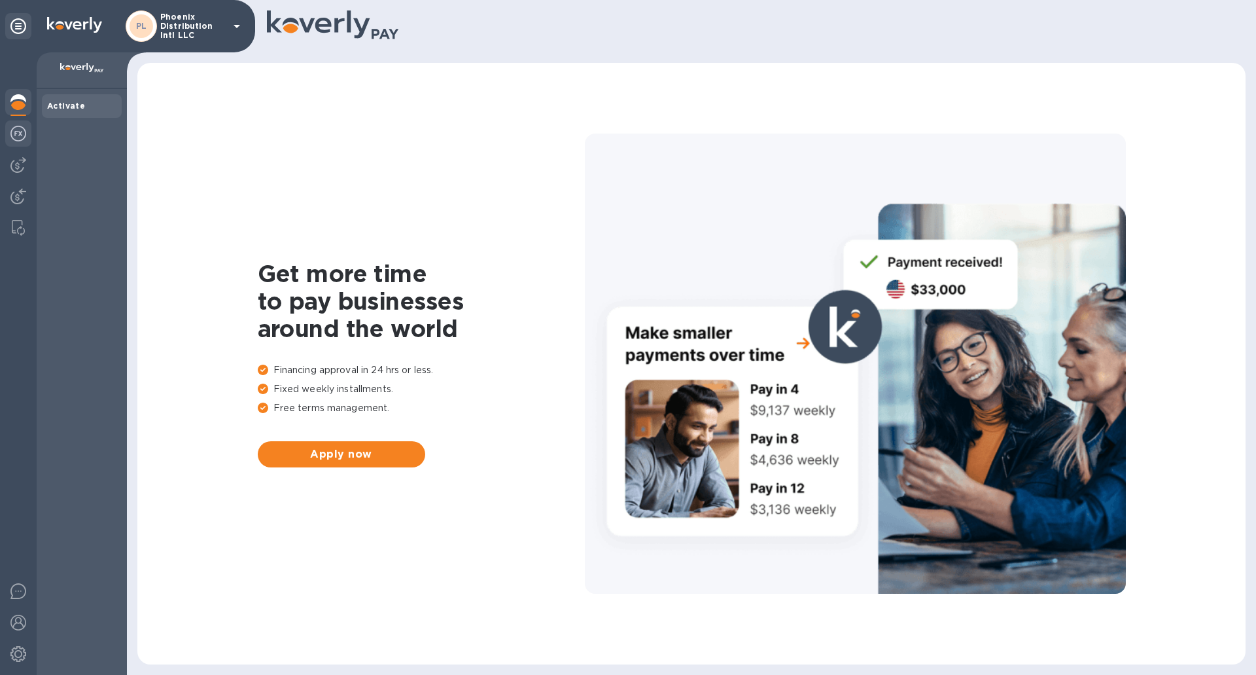
click at [22, 130] on img at bounding box center [18, 134] width 16 height 16
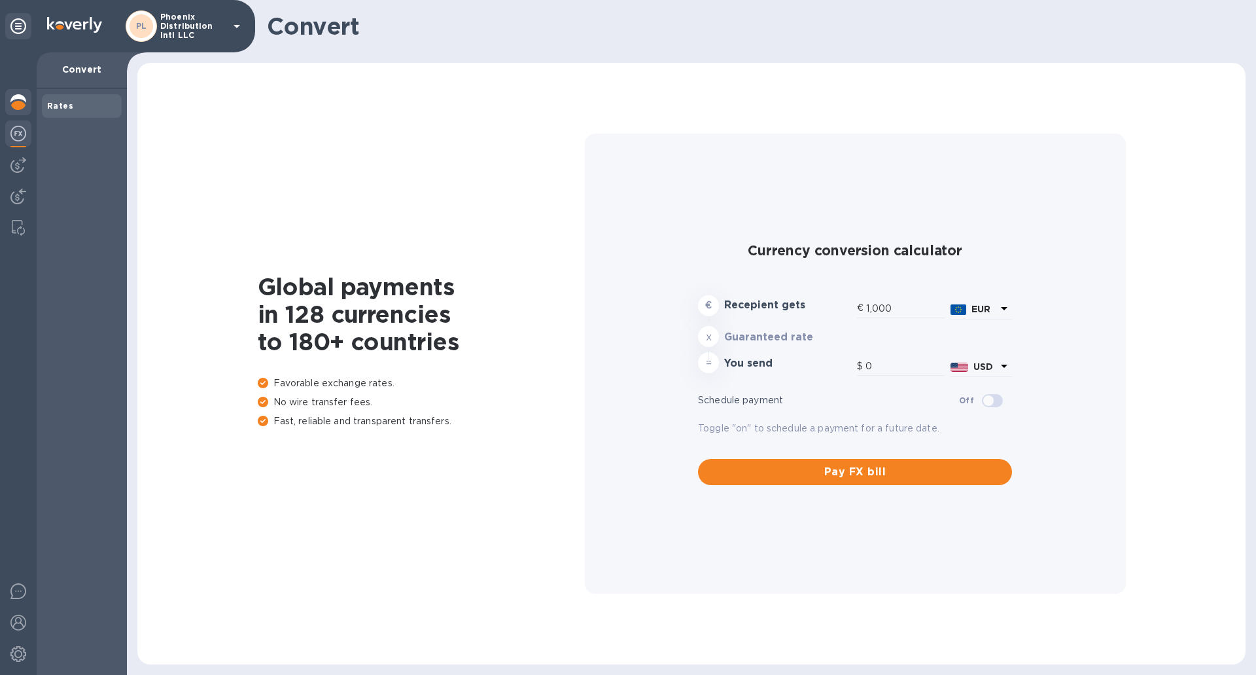
type input "1,172.65"
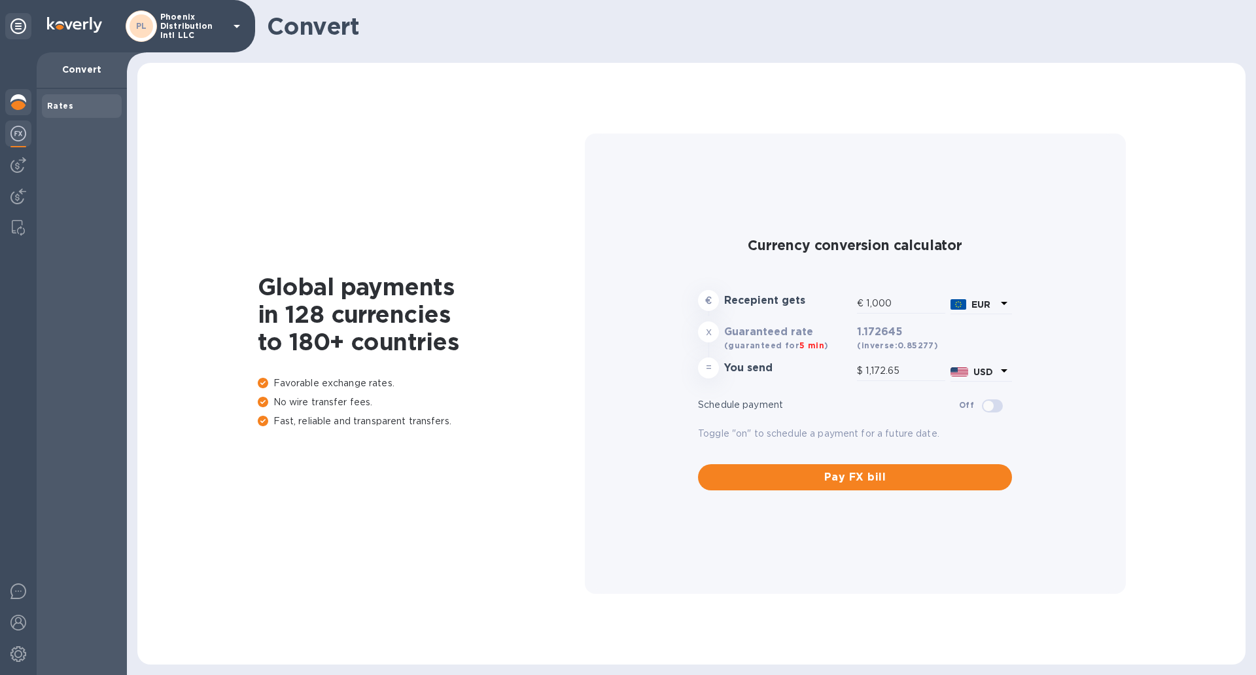
click at [21, 107] on img at bounding box center [18, 102] width 16 height 16
